Goal: Information Seeking & Learning: Learn about a topic

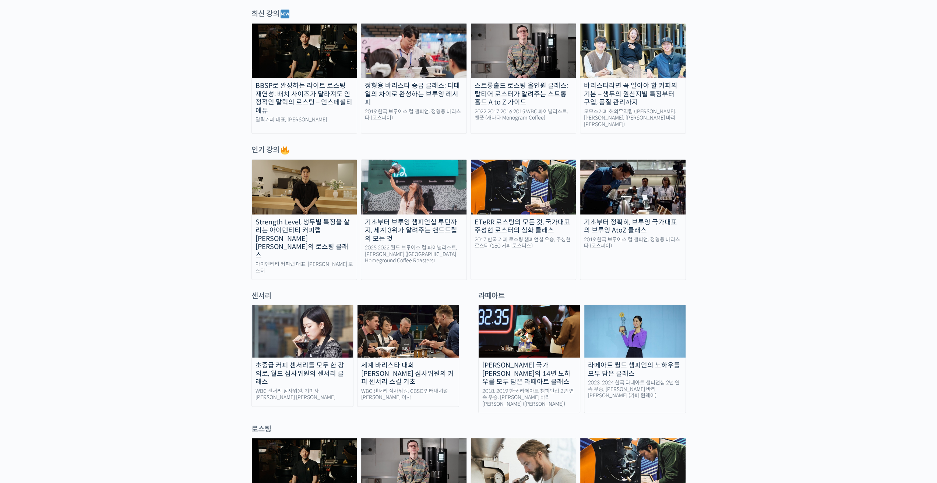
scroll to position [331, 0]
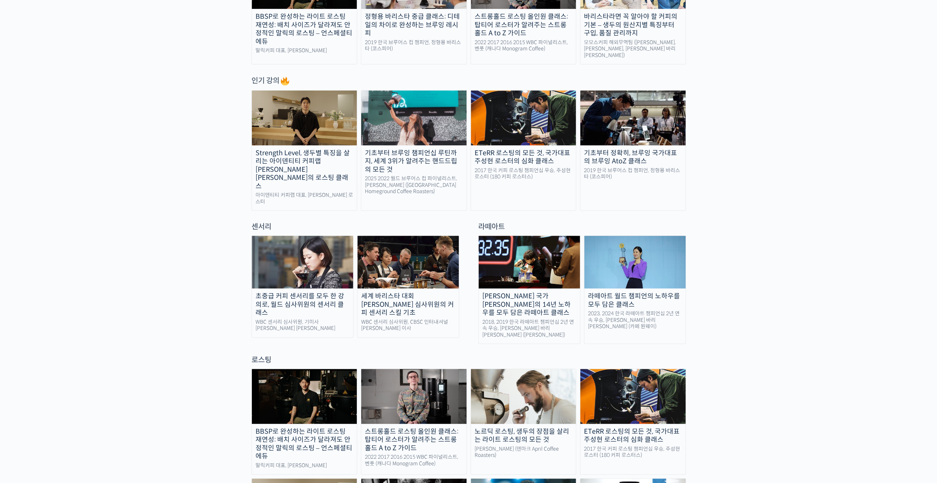
click at [628, 112] on img at bounding box center [632, 118] width 105 height 54
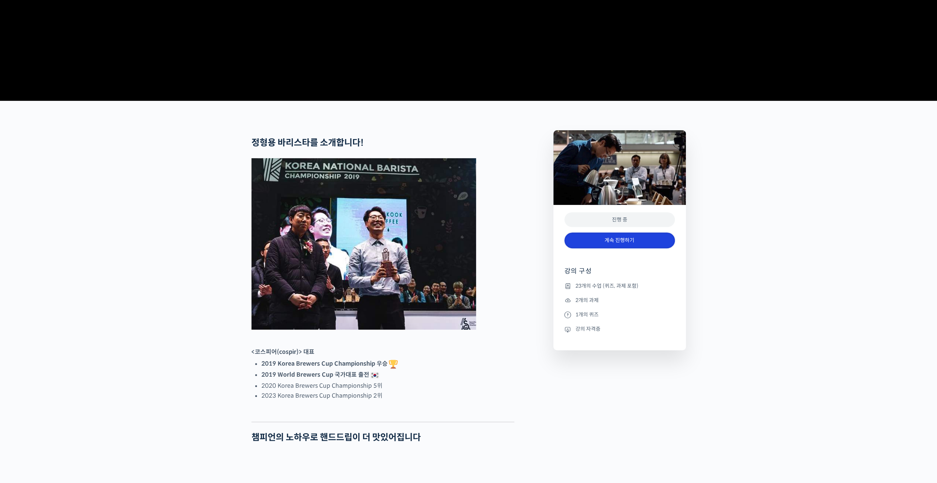
click at [627, 248] on link "계속 진행하기" at bounding box center [619, 241] width 110 height 16
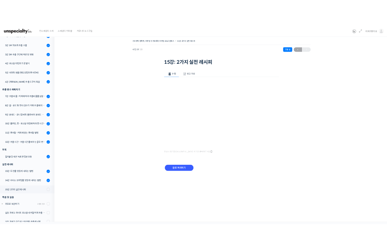
scroll to position [138, 0]
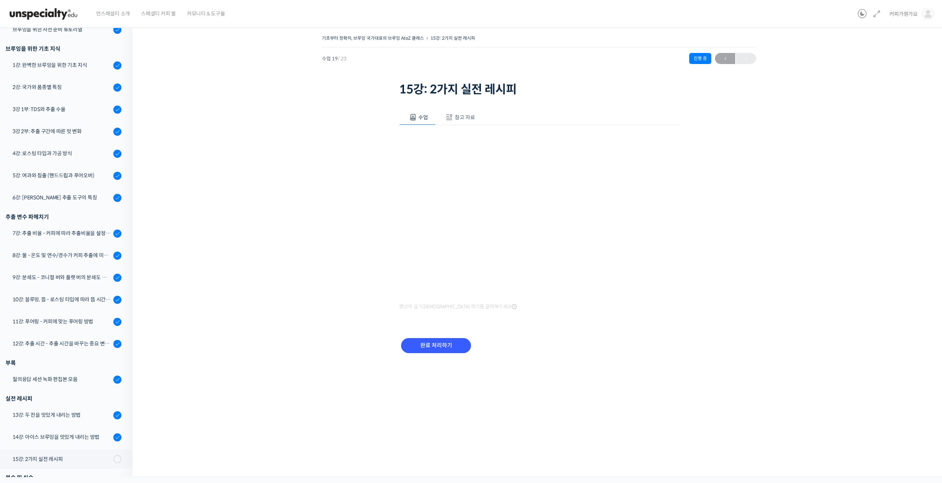
click at [615, 435] on div "기초부터 정확히, 브루잉 국가대표의 브루잉 AtoZ 클래스 15강: 2가지 실전 레시피 진행 중 수업 19 / 23 진행 중 ← 이전 15강:…" at bounding box center [539, 249] width 813 height 455
